Goal: Information Seeking & Learning: Learn about a topic

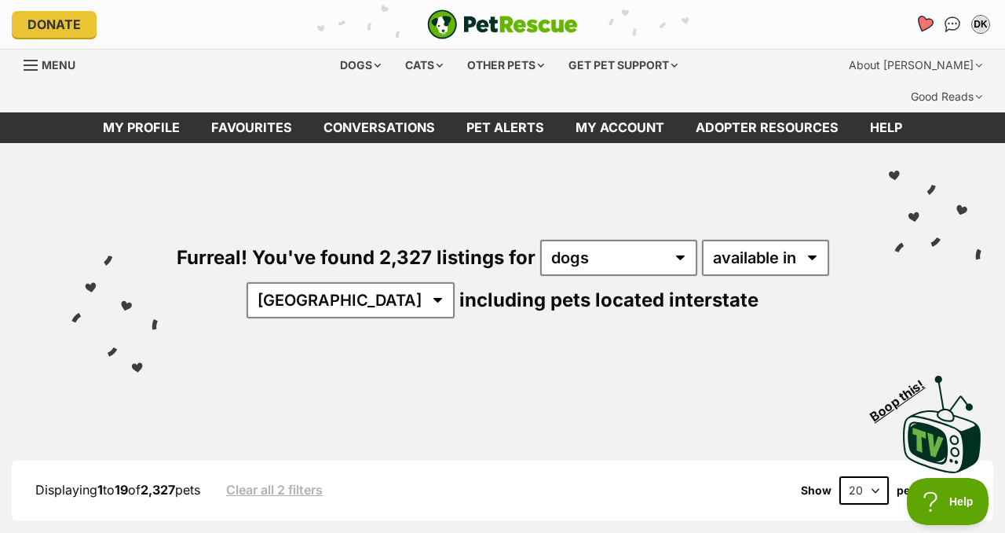
click at [915, 29] on icon "Favourites" at bounding box center [924, 24] width 19 height 18
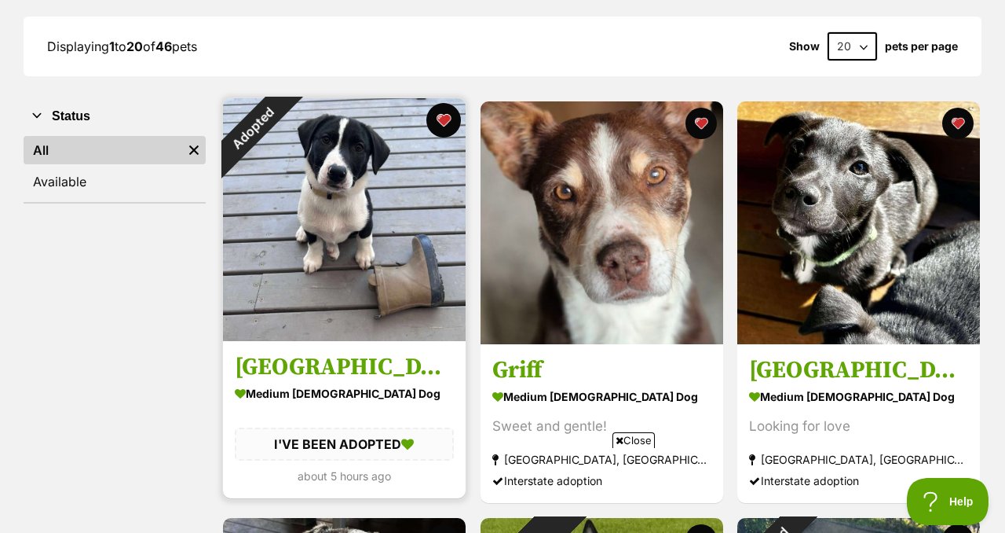
click at [443, 137] on button "favourite" at bounding box center [444, 120] width 35 height 35
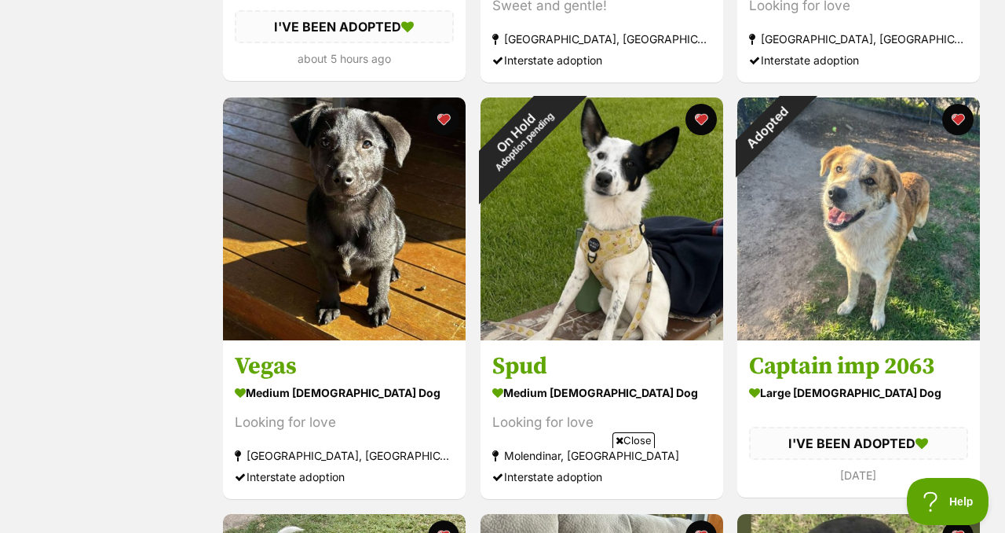
scroll to position [691, 0]
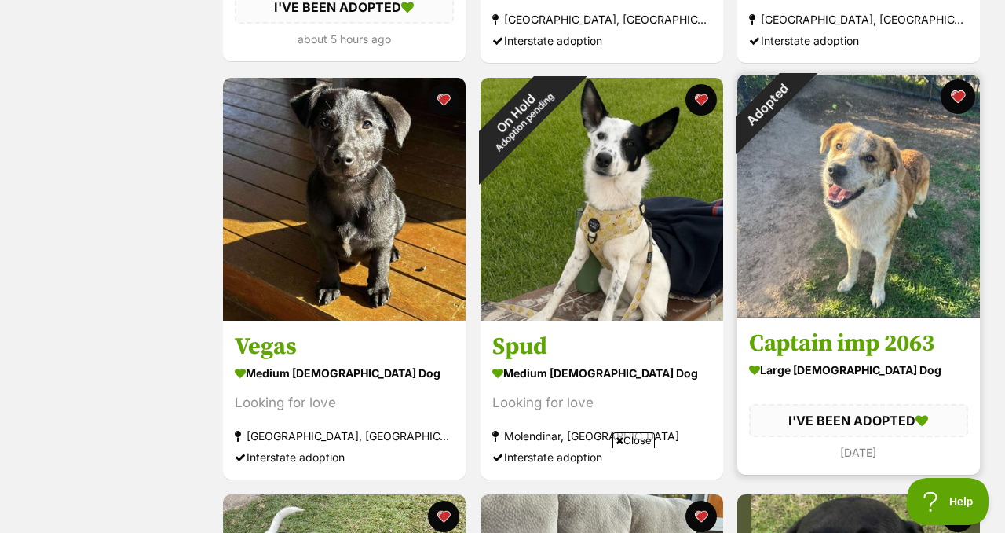
click at [961, 114] on button "favourite" at bounding box center [958, 96] width 35 height 35
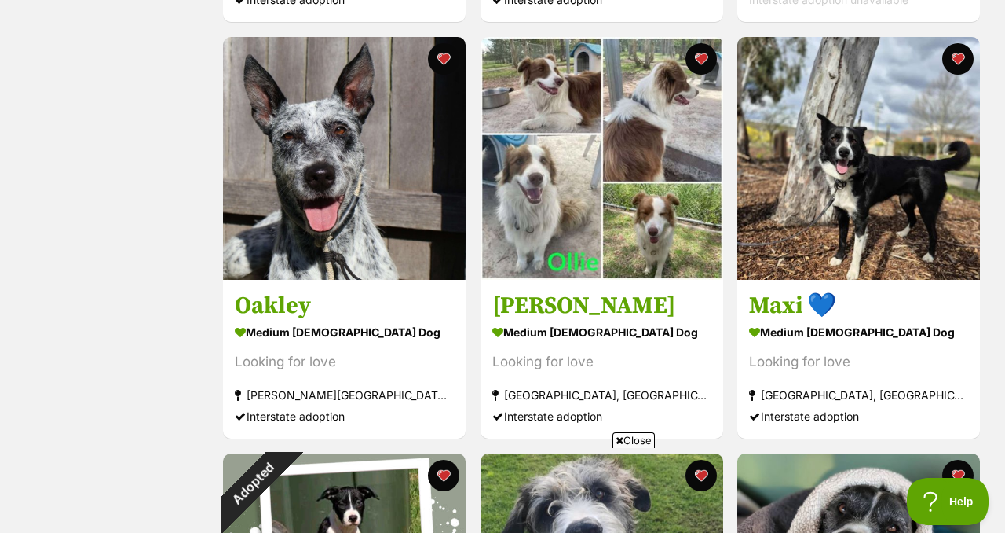
scroll to position [1571, 0]
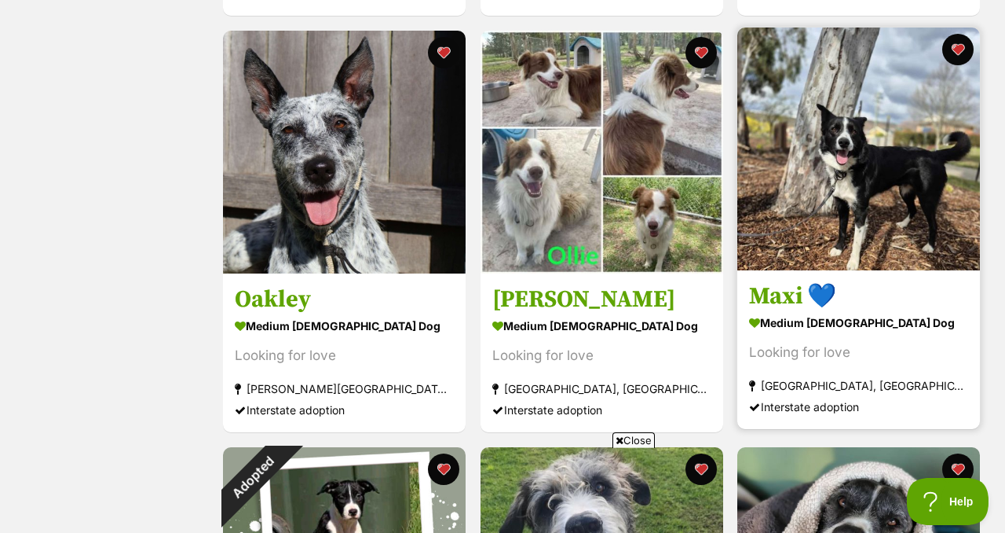
click at [872, 128] on img at bounding box center [859, 148] width 243 height 243
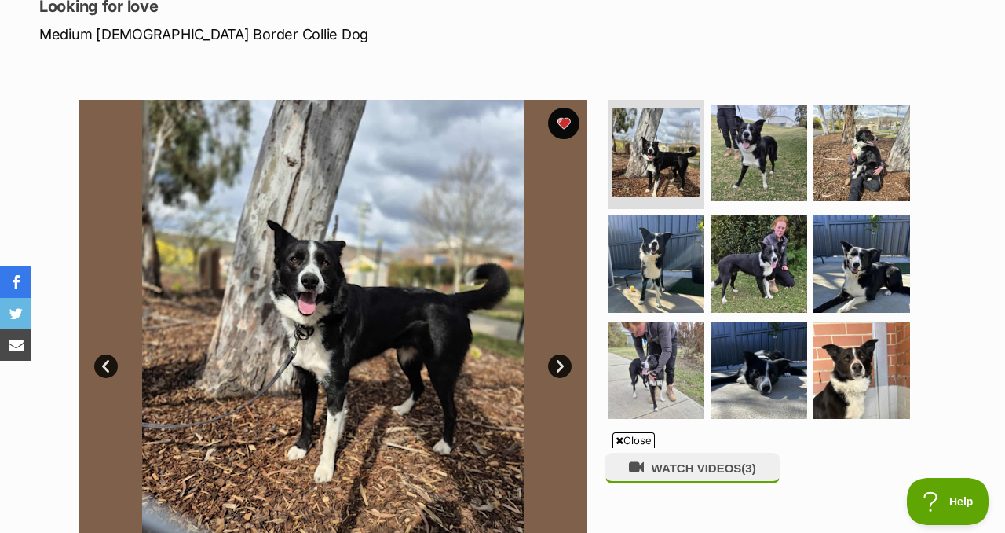
scroll to position [302, 0]
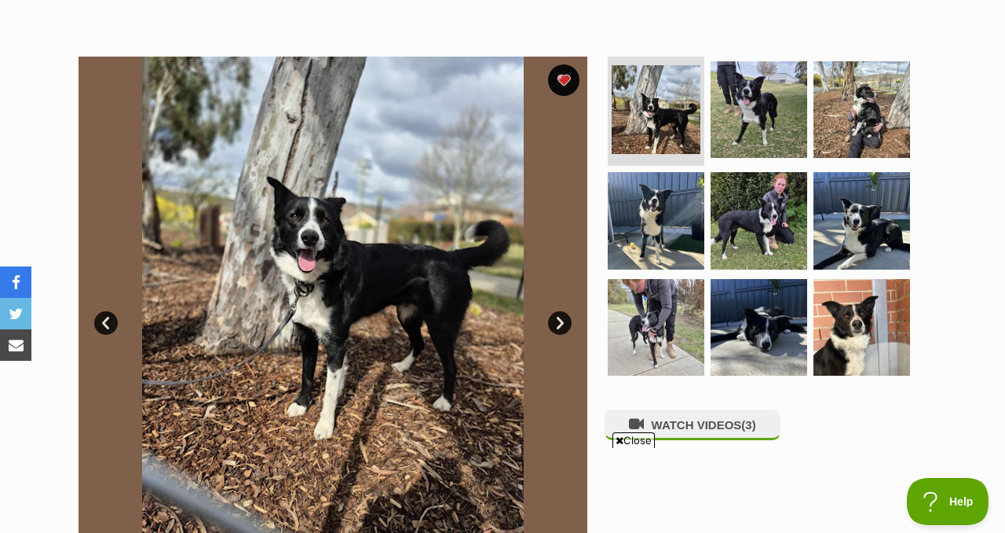
click at [420, 314] on img at bounding box center [333, 311] width 509 height 509
click at [562, 335] on link "Next" at bounding box center [560, 323] width 24 height 24
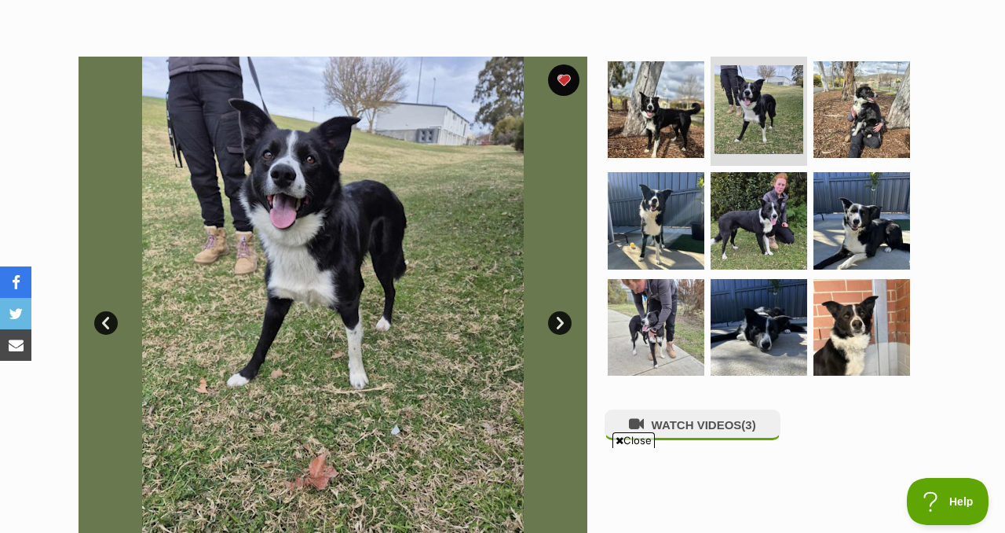
click at [562, 335] on link "Next" at bounding box center [560, 323] width 24 height 24
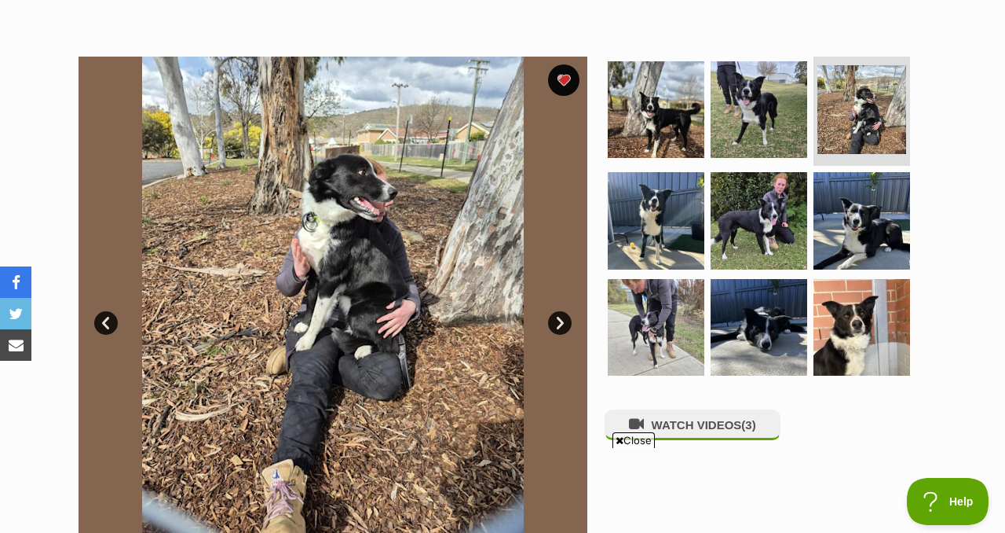
click at [562, 335] on link "Next" at bounding box center [560, 323] width 24 height 24
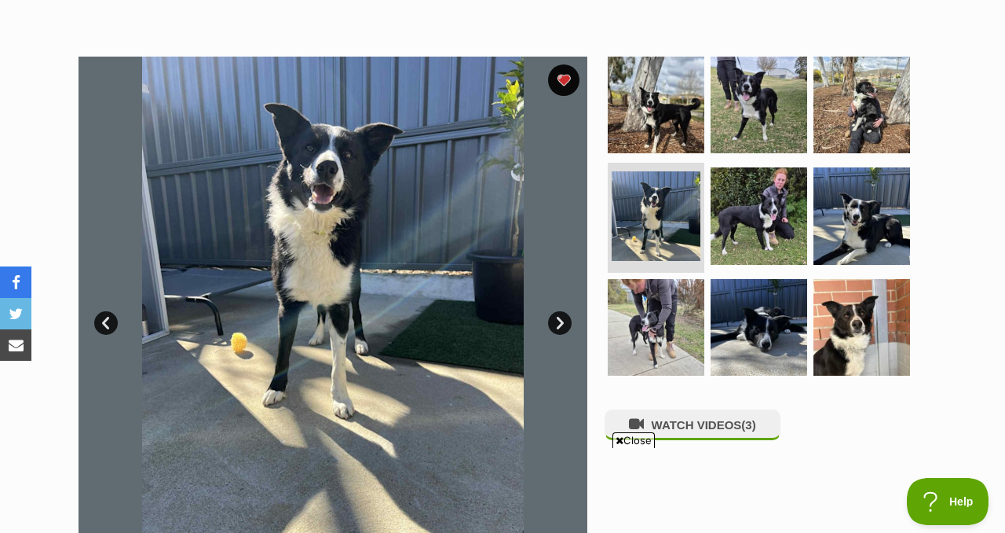
click at [562, 335] on link "Next" at bounding box center [560, 323] width 24 height 24
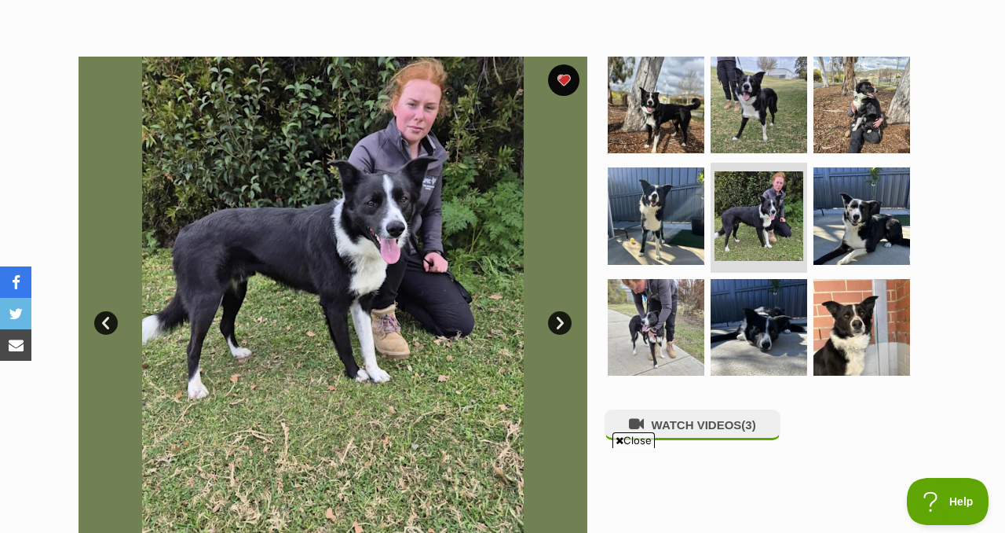
click at [562, 335] on link "Next" at bounding box center [560, 323] width 24 height 24
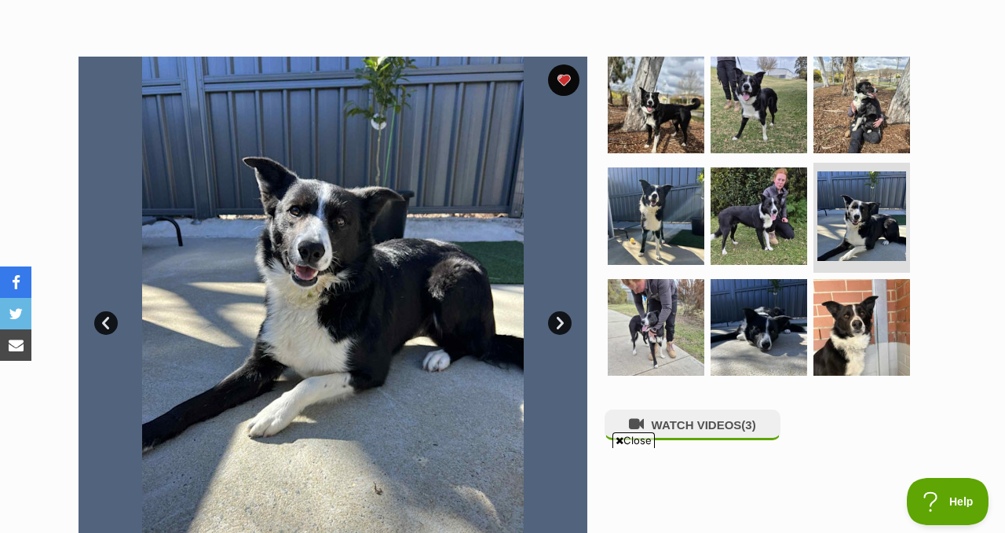
click at [562, 335] on link "Next" at bounding box center [560, 323] width 24 height 24
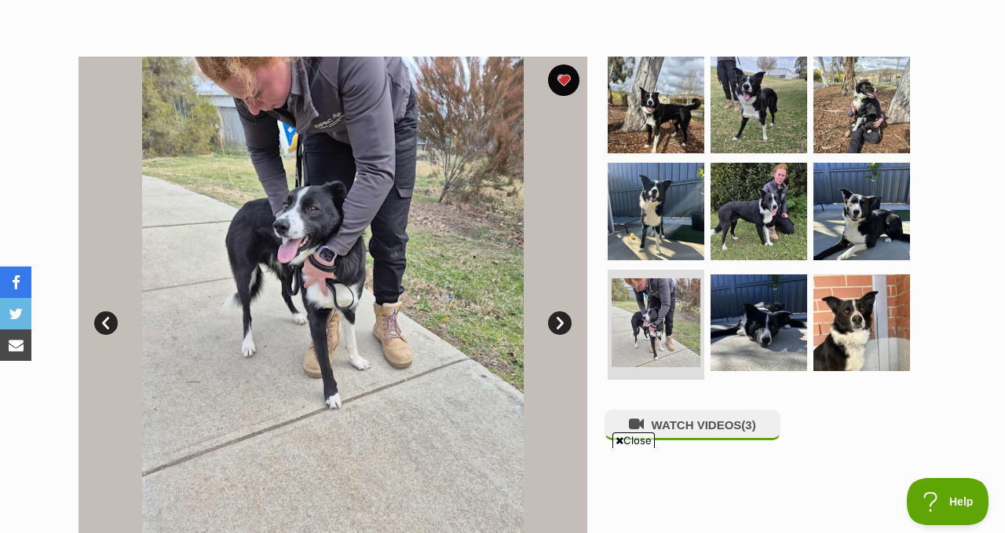
click at [562, 335] on link "Next" at bounding box center [560, 323] width 24 height 24
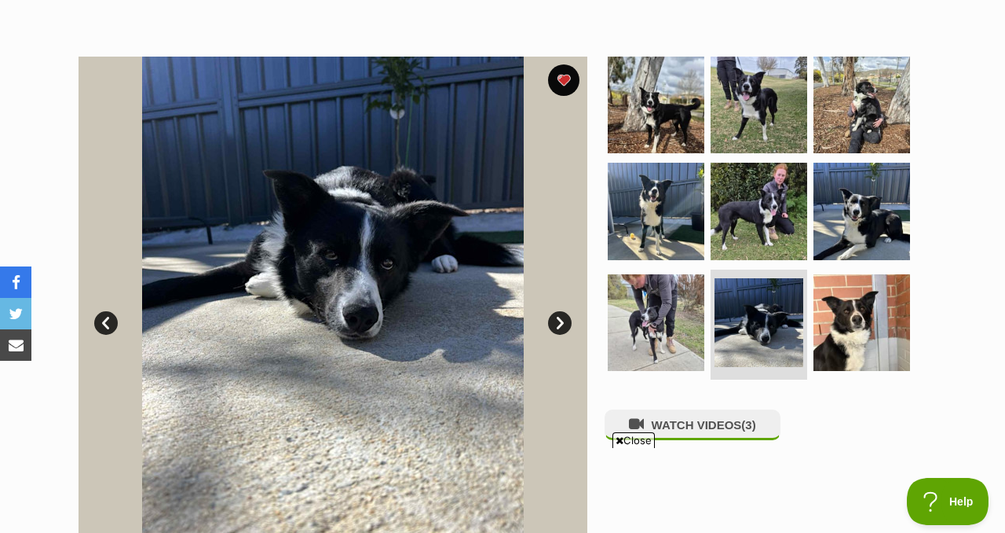
click at [562, 335] on link "Next" at bounding box center [560, 323] width 24 height 24
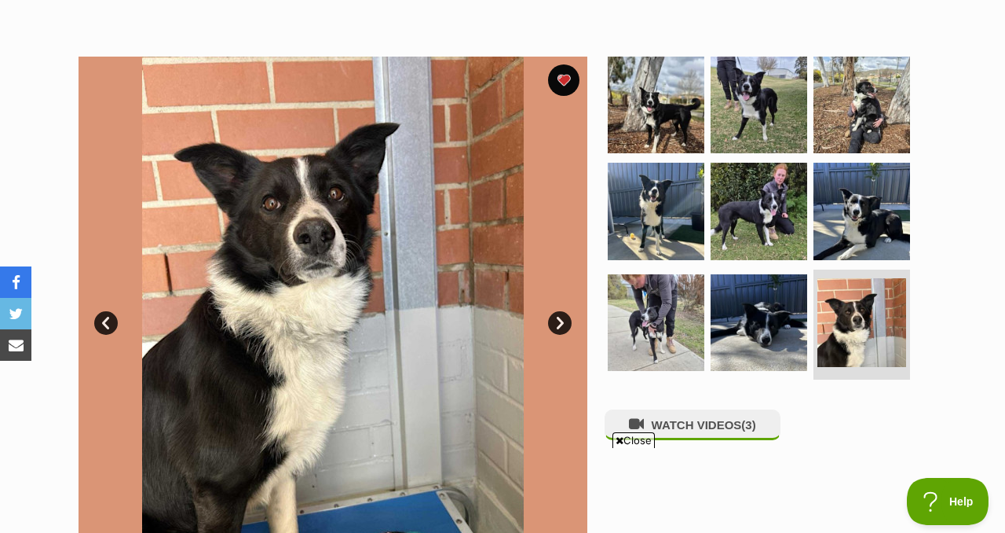
click at [987, 189] on div "Available 9 of 9 images 9 of 9 images 9 of 9 images 9 of 9 images 9 of 9 images…" at bounding box center [502, 299] width 1005 height 533
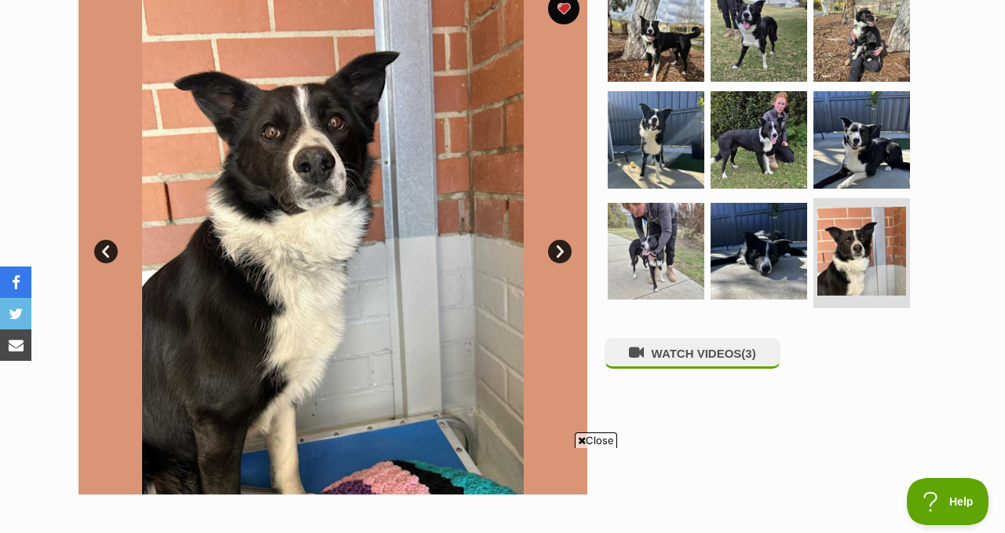
scroll to position [379, 0]
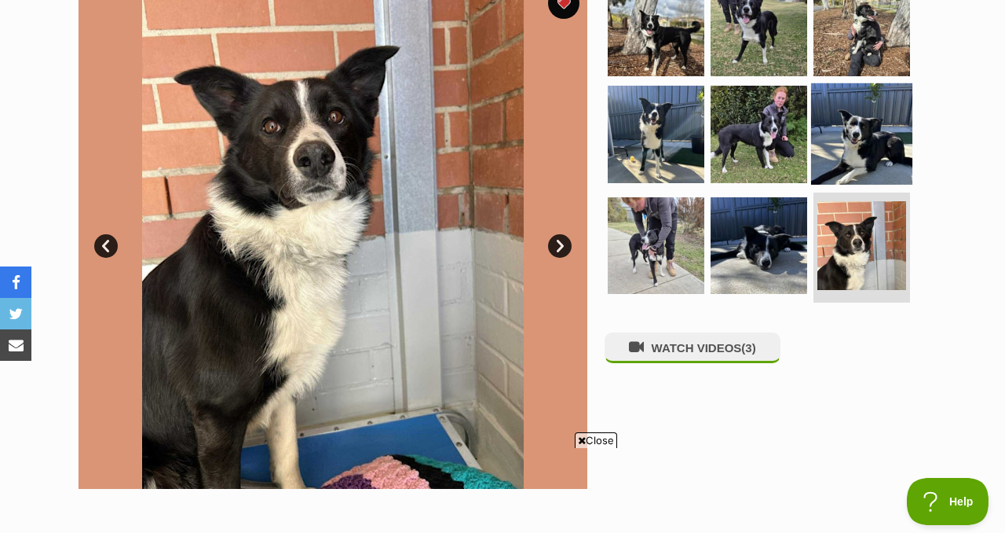
click at [858, 127] on img at bounding box center [861, 133] width 101 height 101
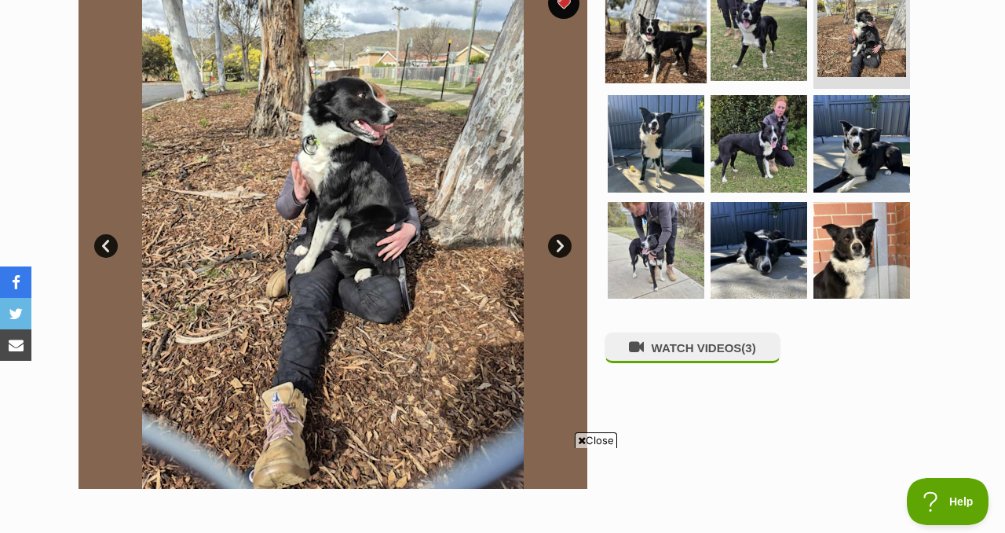
click at [679, 35] on img at bounding box center [656, 31] width 101 height 101
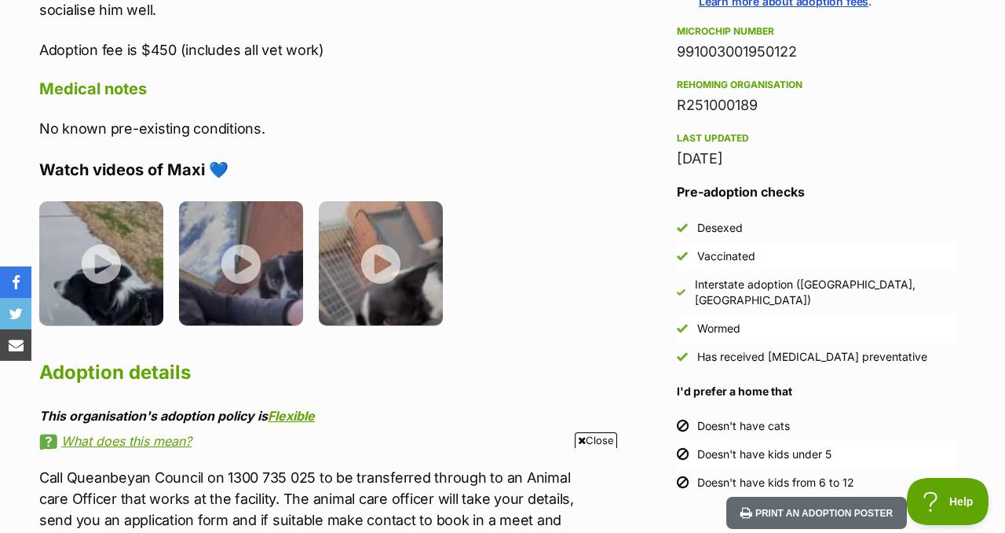
scroll to position [1290, 0]
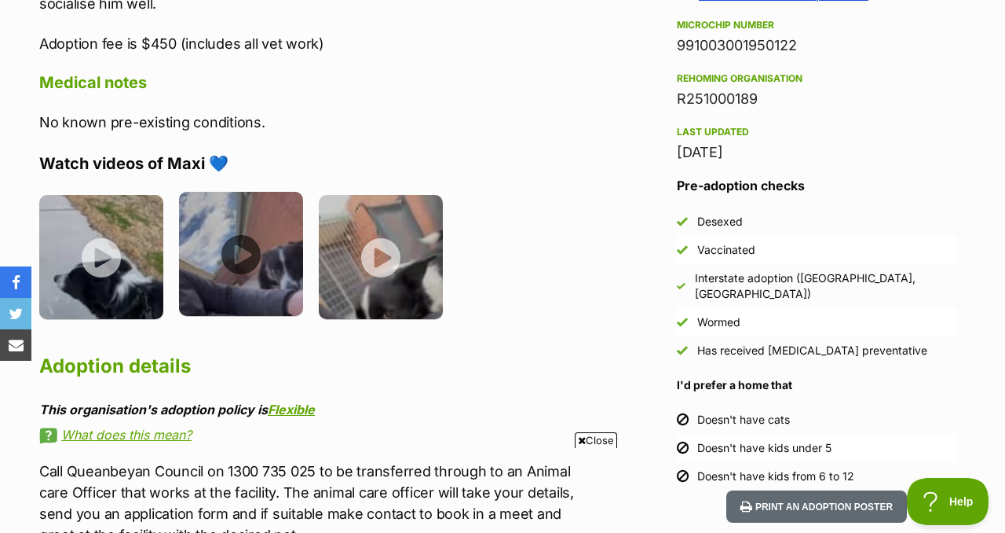
click at [232, 256] on img at bounding box center [241, 254] width 124 height 124
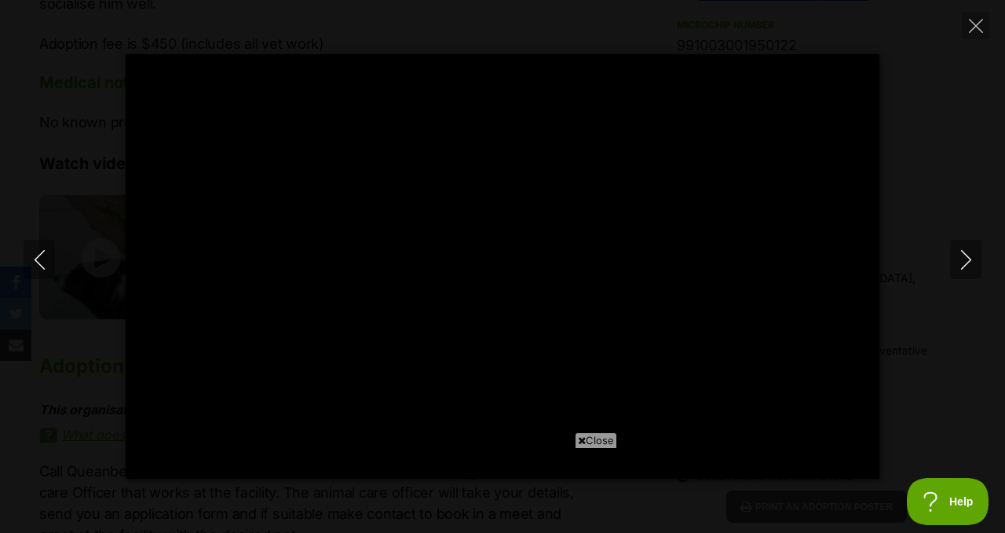
type input "95.6"
click at [978, 24] on icon "Close" at bounding box center [976, 26] width 14 height 14
type input "46.33"
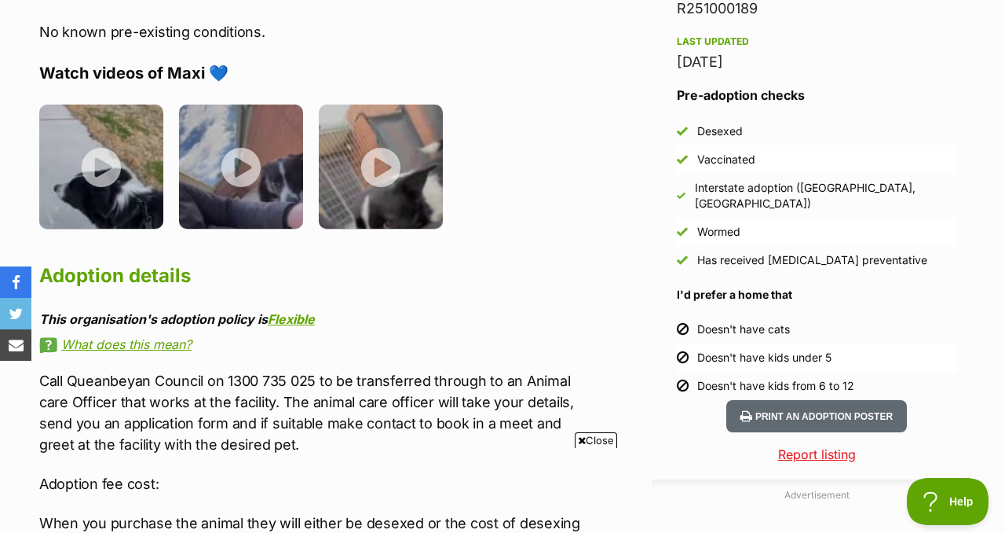
scroll to position [1384, 0]
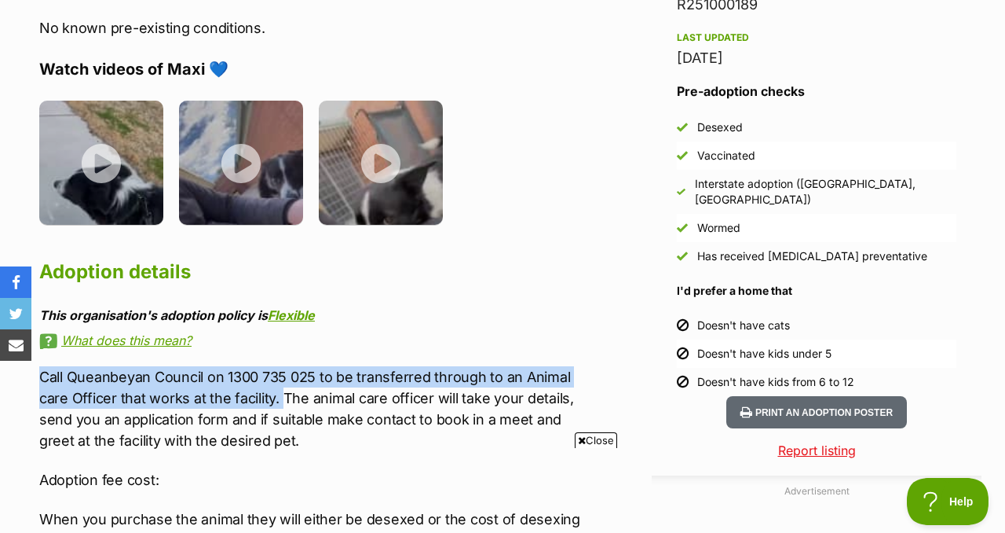
drag, startPoint x: 280, startPoint y: 422, endPoint x: 33, endPoint y: 405, distance: 248.0
click at [33, 405] on div "About Maxi 💙 Meet Maxi! This shy guy needs a calm/patient home, he hasn't had m…" at bounding box center [311, 372] width 575 height 1679
copy p "Call Queanbeyan Council on 1300 735 025 to be transferred through to an Animal …"
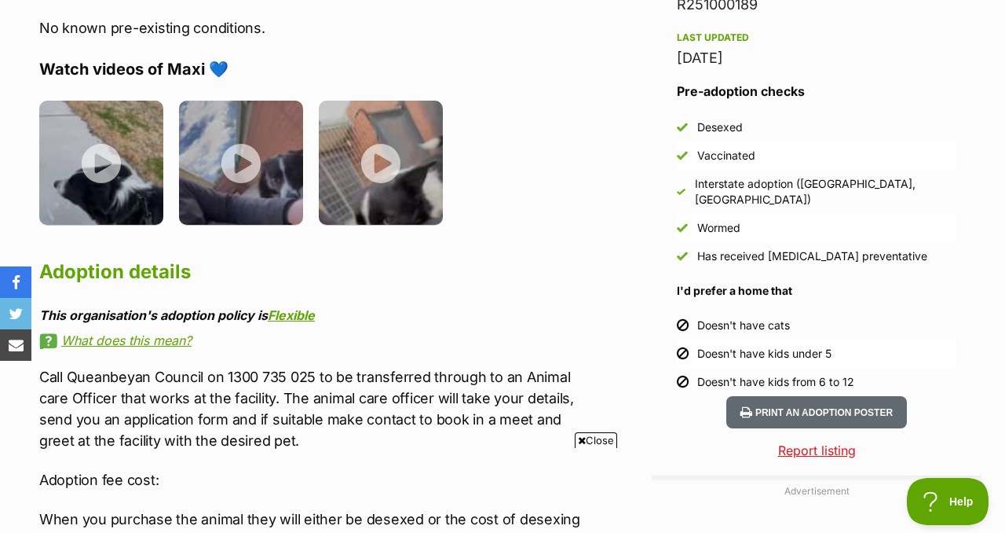
click at [464, 32] on div "About Maxi 💙 Meet Maxi! This shy guy needs a calm/patient home, he hasn't had m…" at bounding box center [318, 372] width 559 height 1679
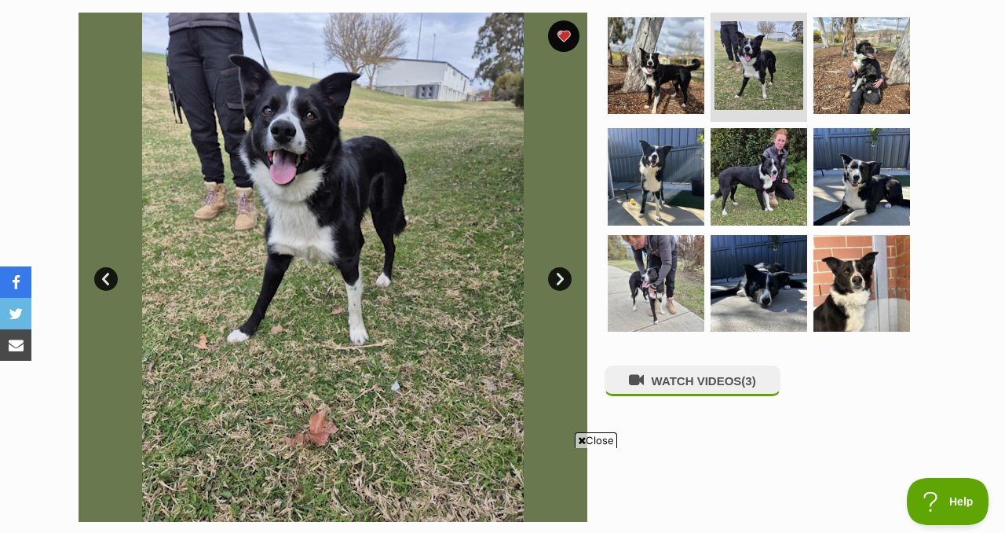
scroll to position [284, 0]
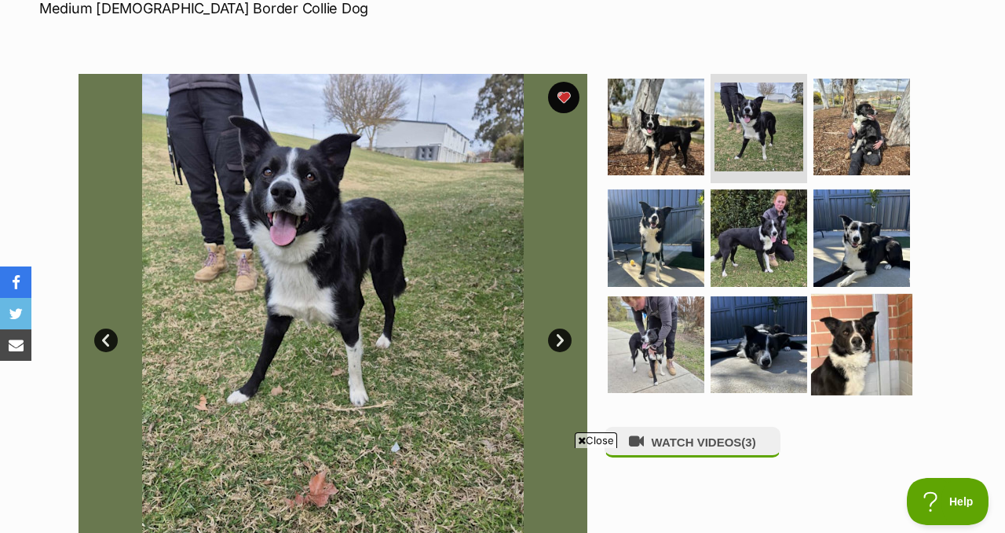
click at [847, 352] on img at bounding box center [861, 344] width 101 height 101
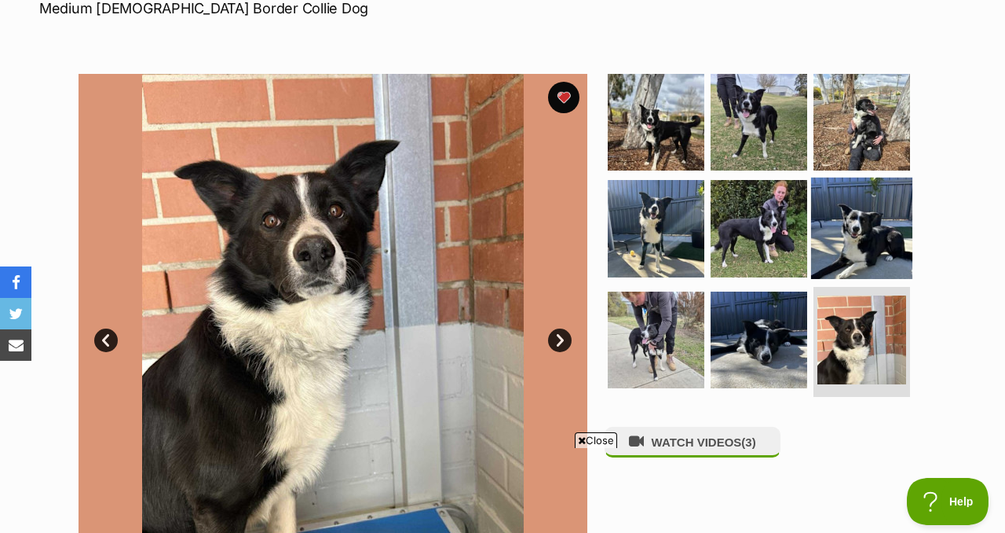
click at [860, 260] on img at bounding box center [861, 228] width 101 height 101
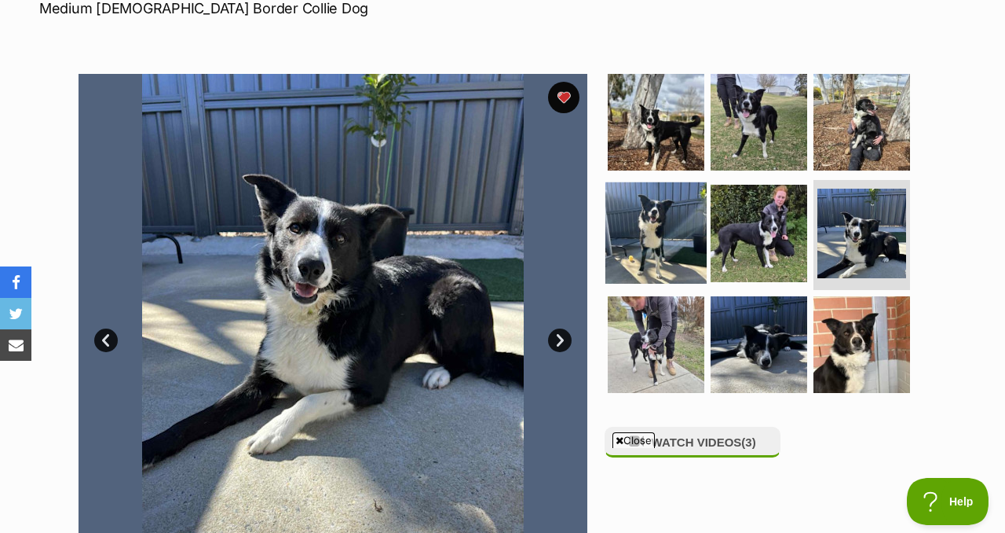
click at [639, 247] on img at bounding box center [656, 232] width 101 height 101
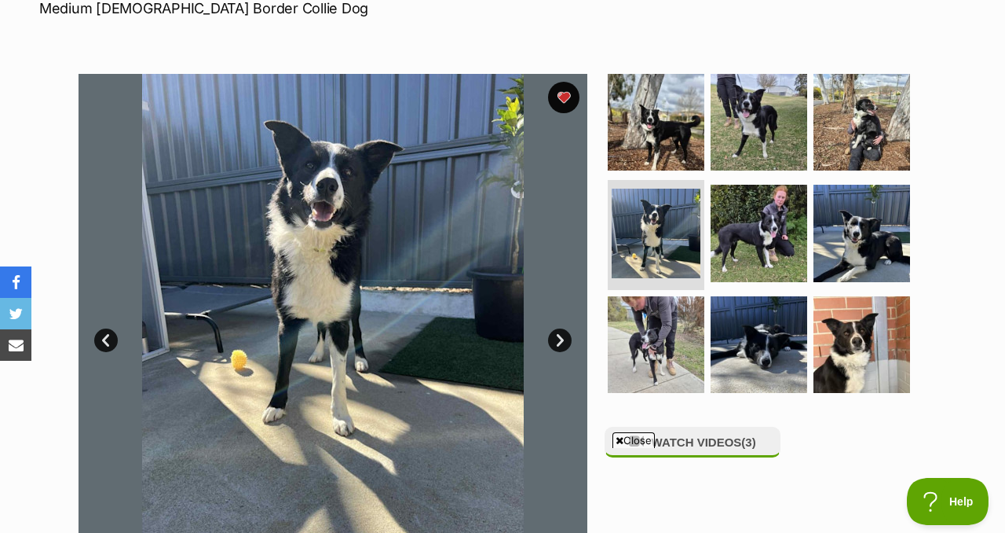
click at [363, 240] on img at bounding box center [333, 328] width 509 height 509
